Goal: Information Seeking & Learning: Learn about a topic

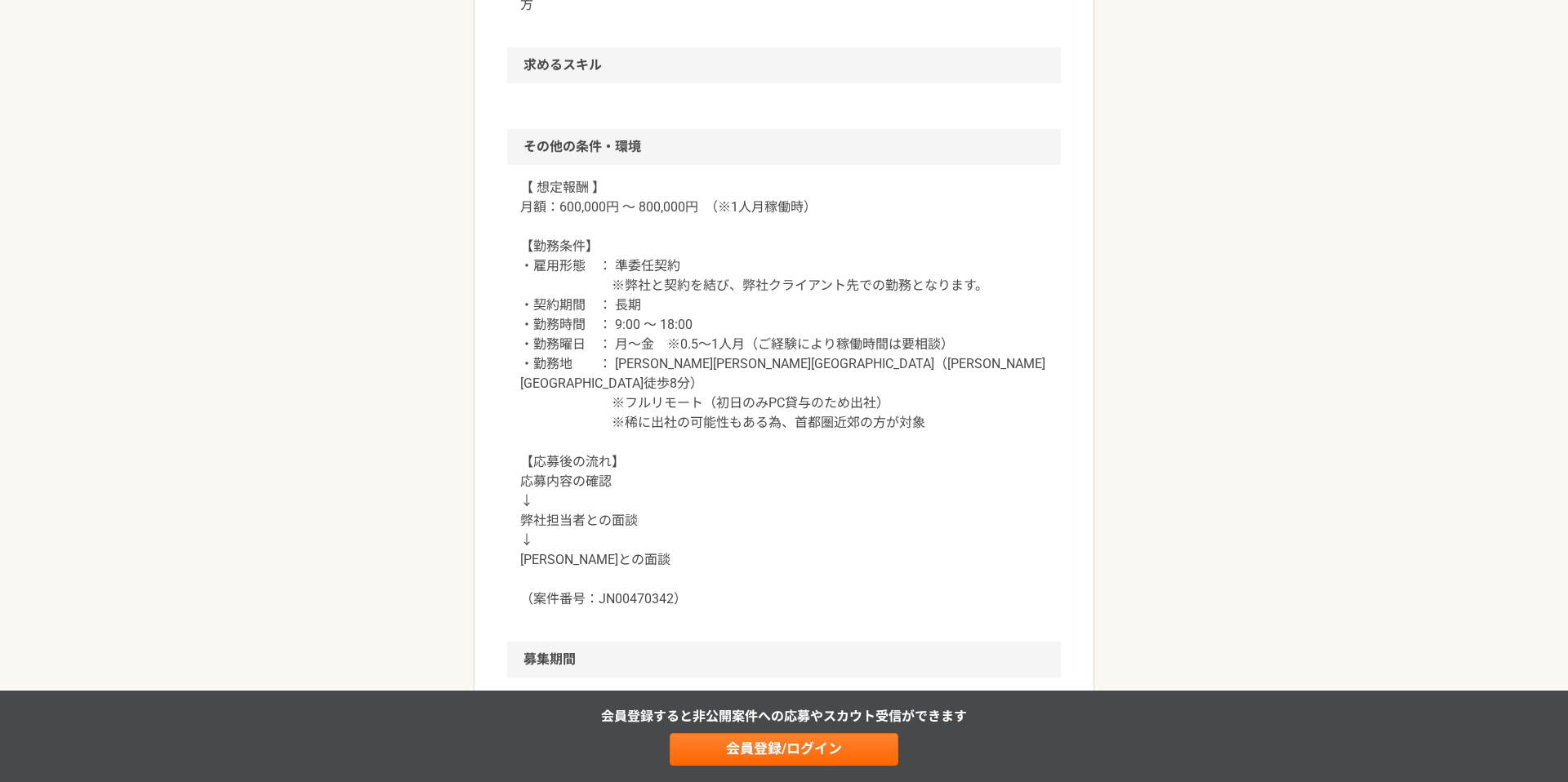
scroll to position [1430, 0]
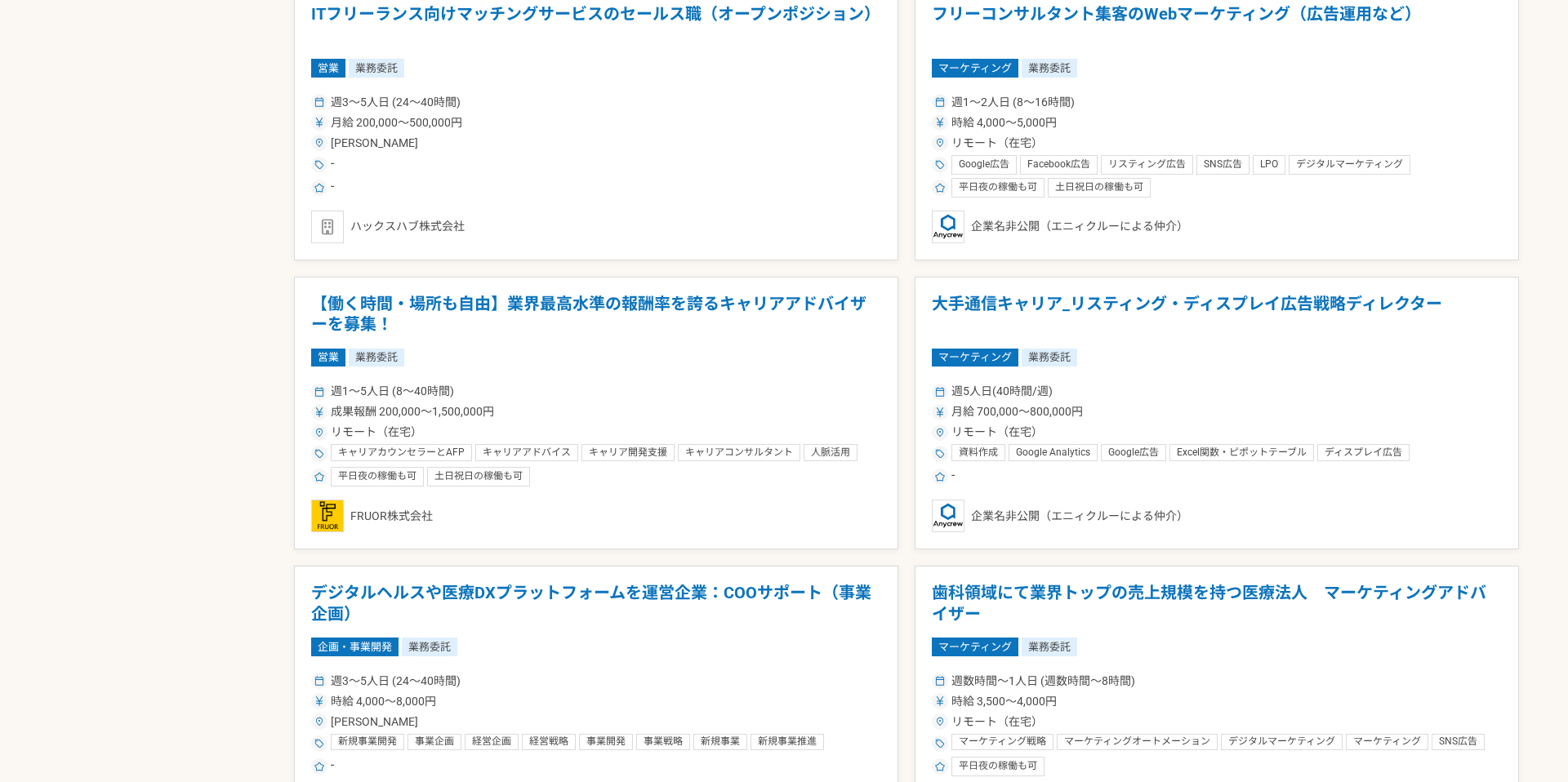
scroll to position [1991, 0]
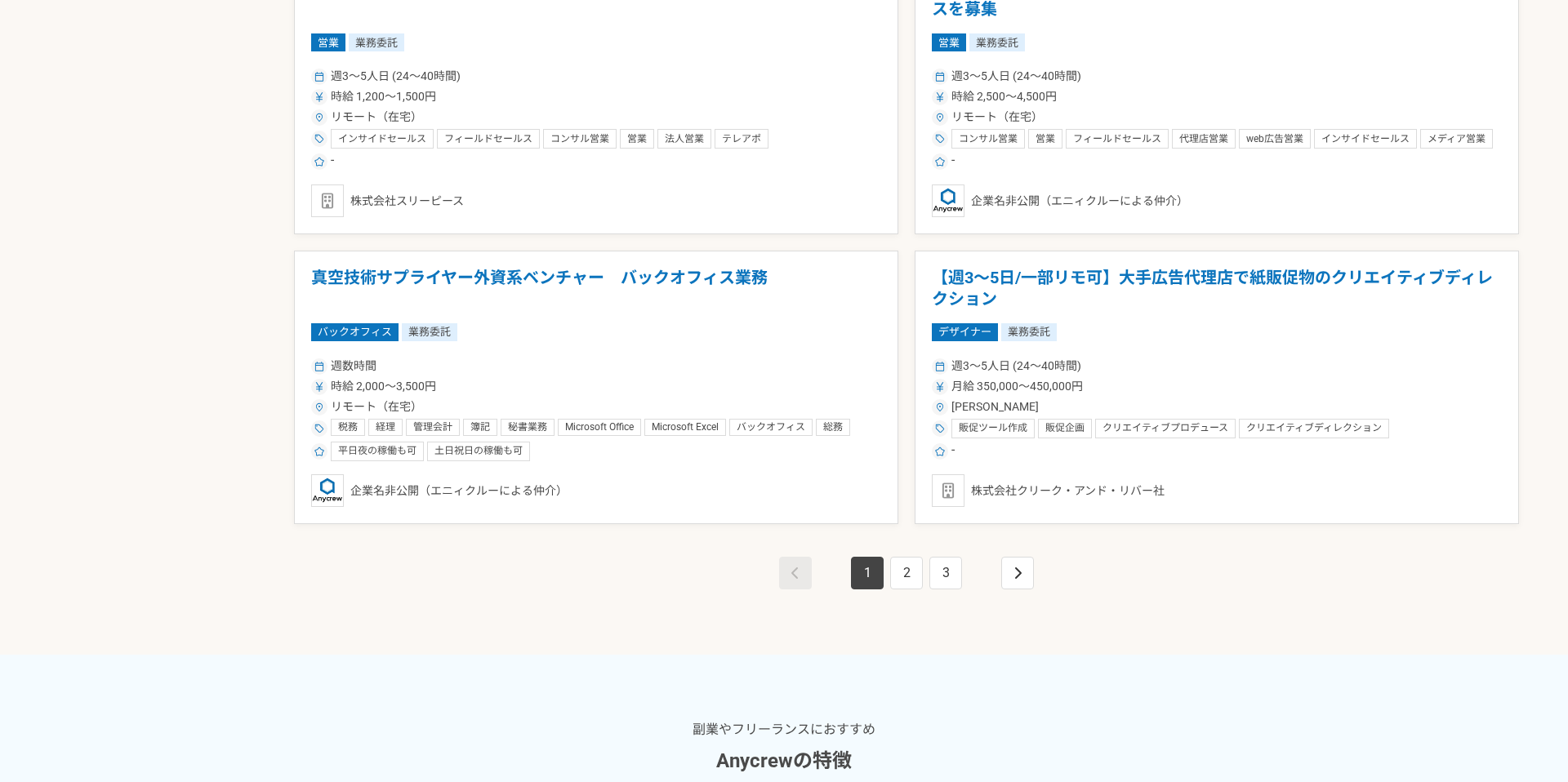
scroll to position [2887, 0]
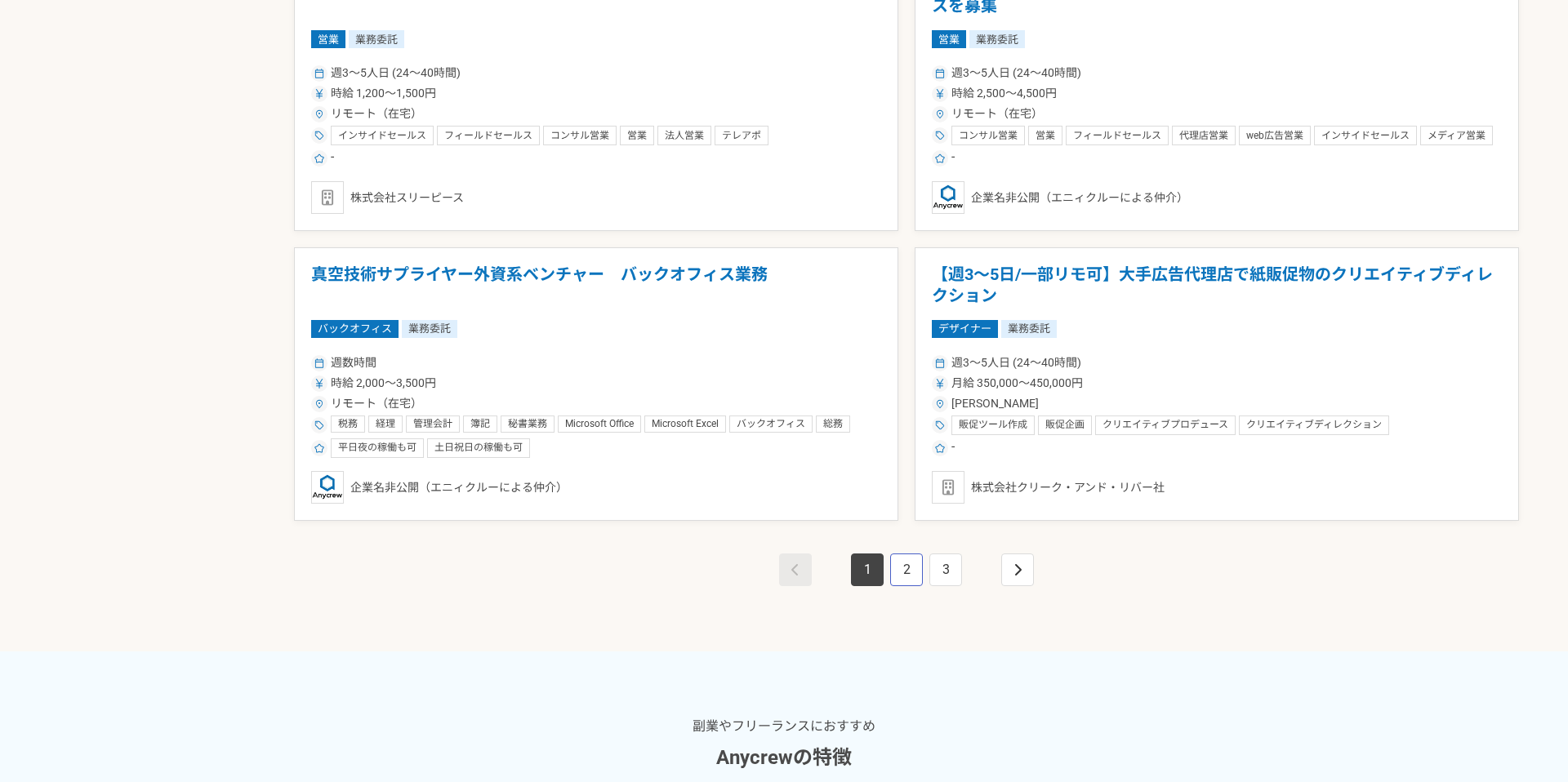
click at [911, 561] on link "2" at bounding box center [906, 569] width 32 height 32
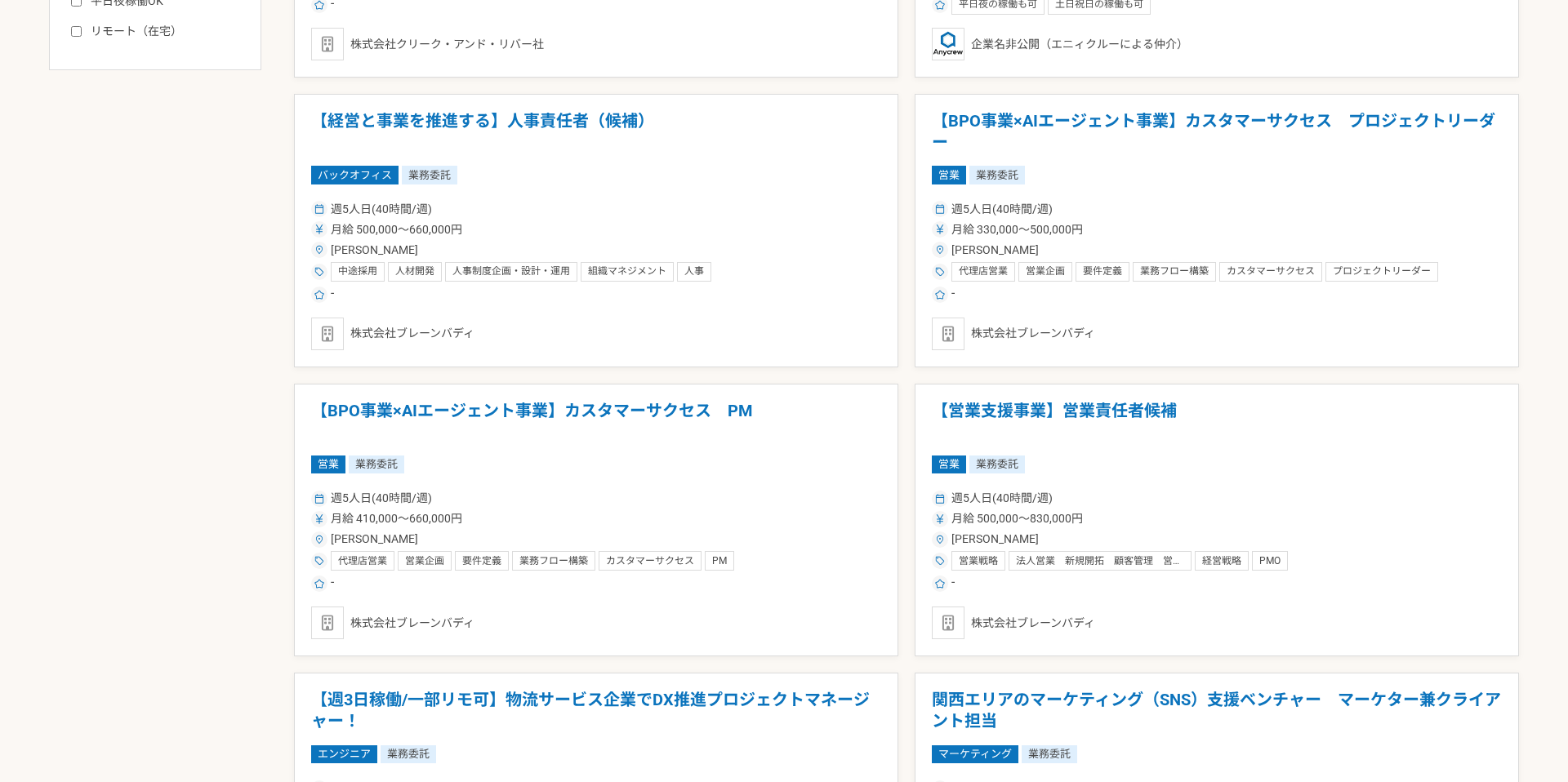
scroll to position [1033, 0]
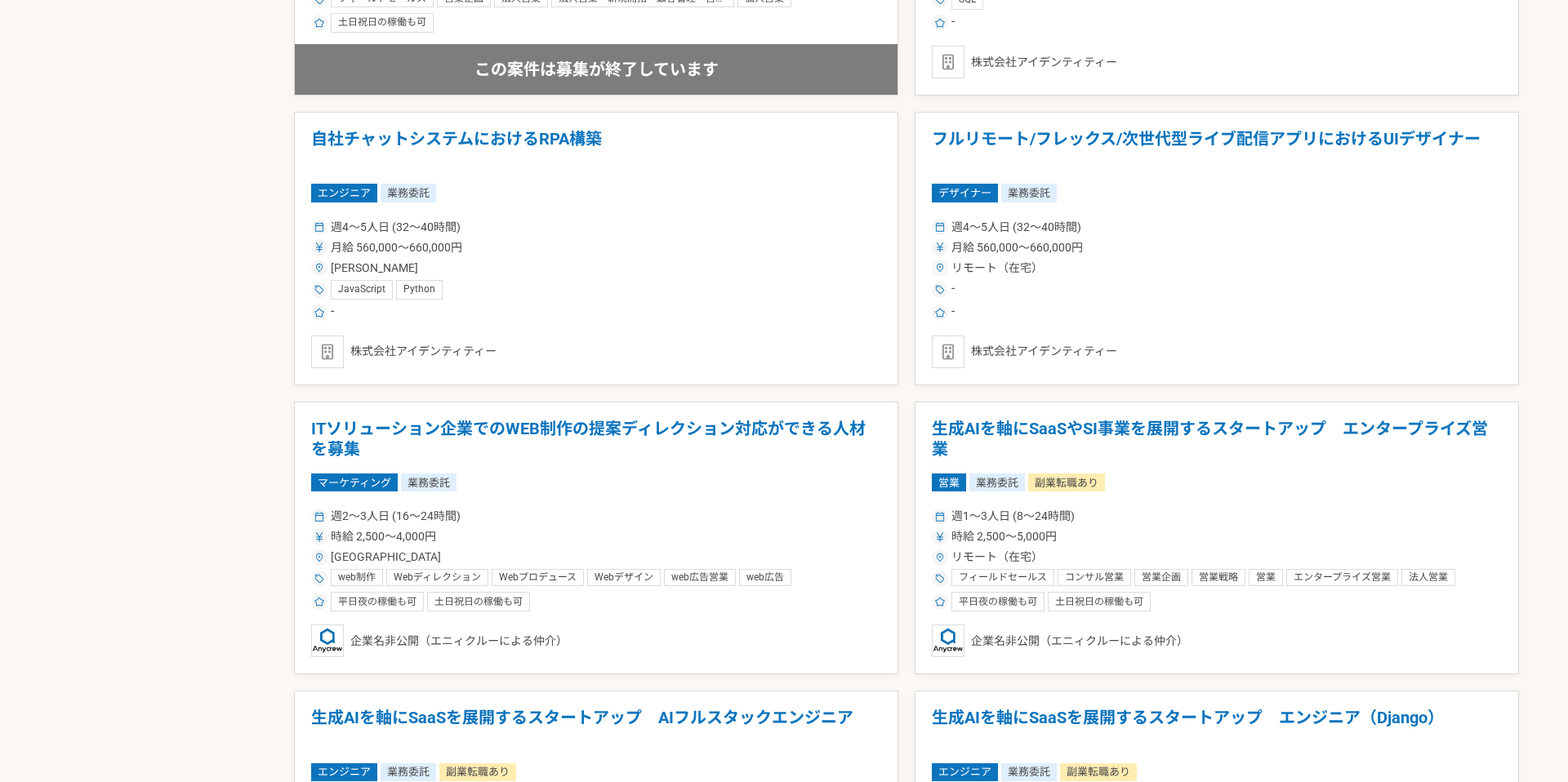
scroll to position [2450, 0]
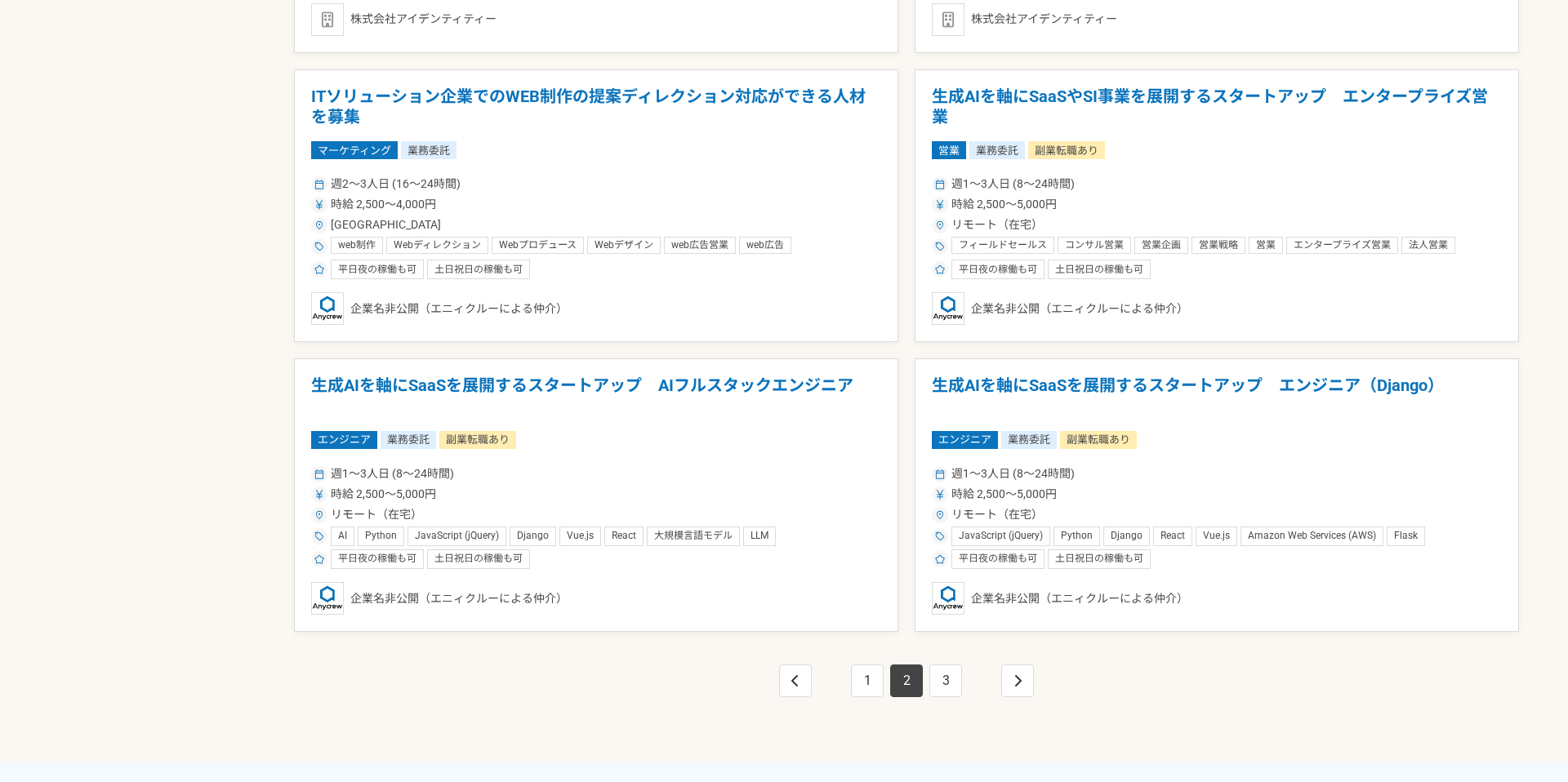
scroll to position [2779, 0]
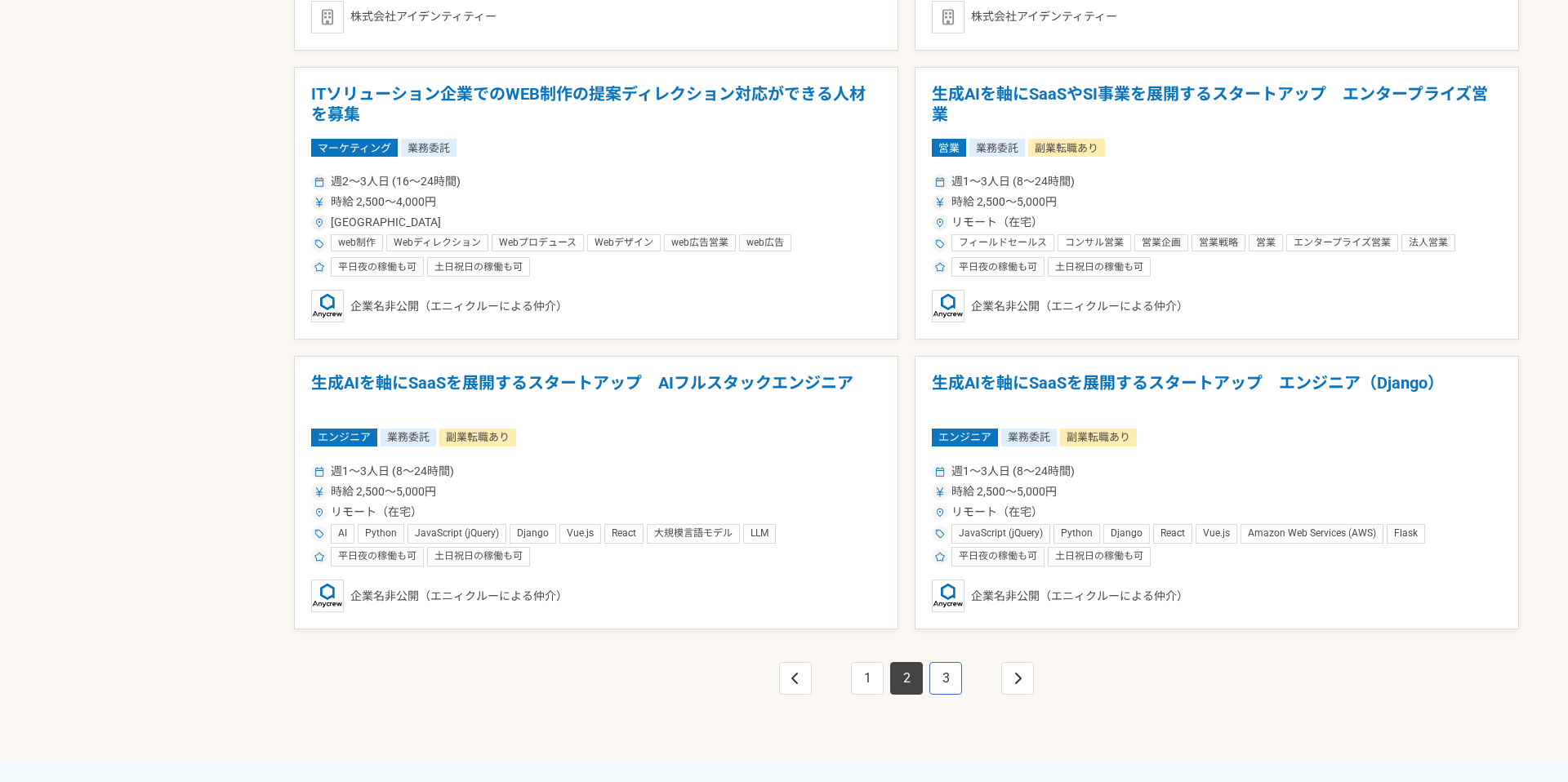
click at [942, 669] on link "3" at bounding box center [945, 678] width 32 height 32
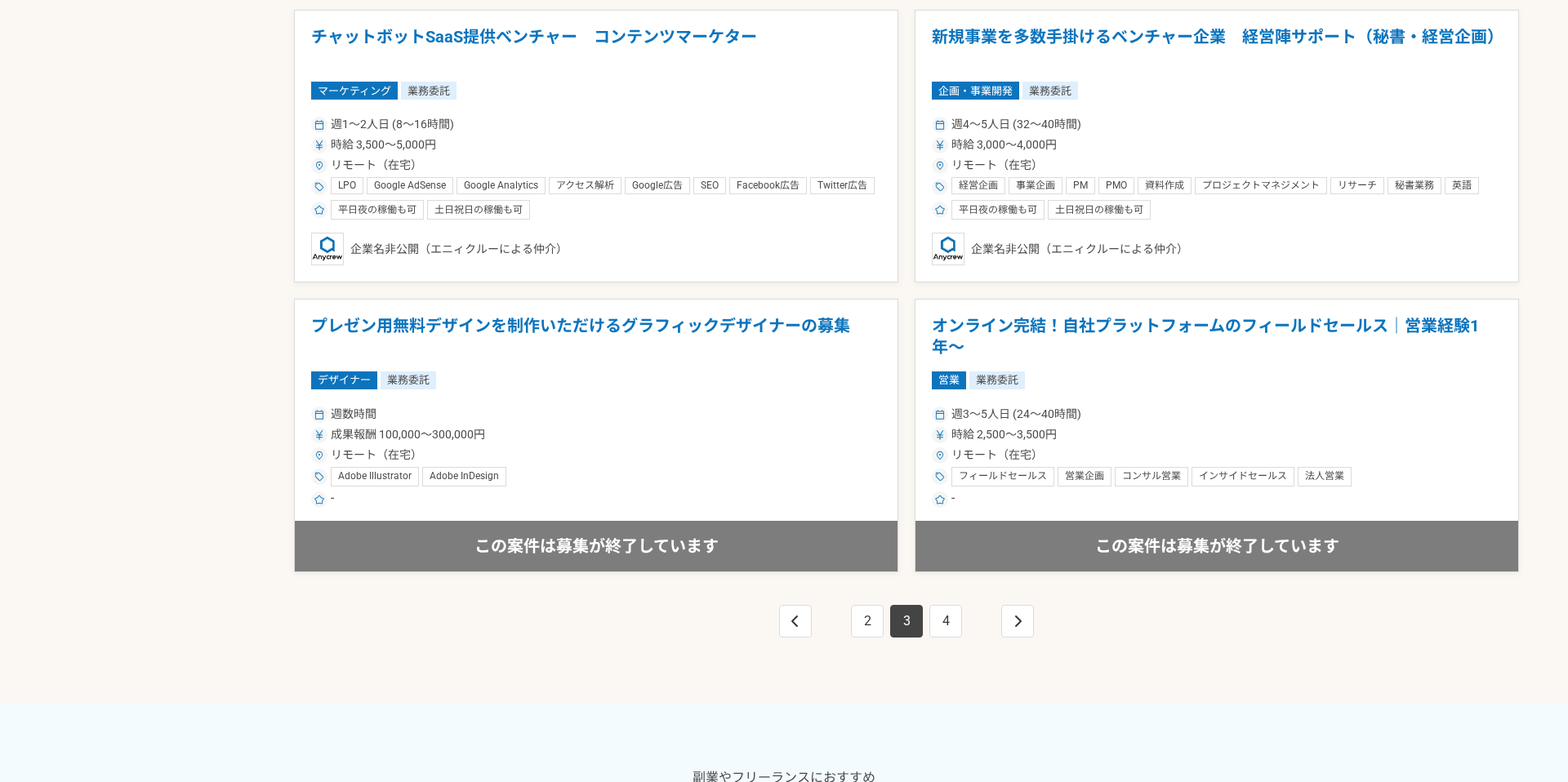
scroll to position [2838, 0]
